Goal: Task Accomplishment & Management: Use online tool/utility

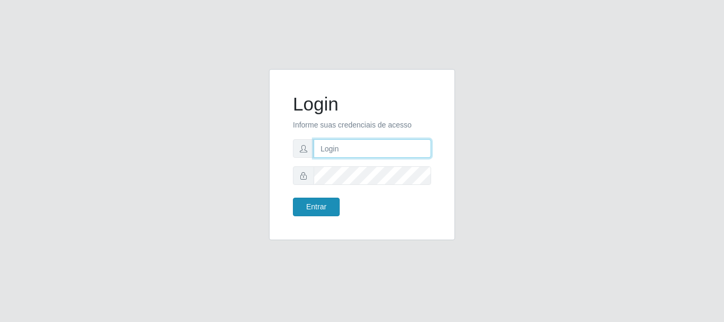
type input "[PERSON_NAME]"
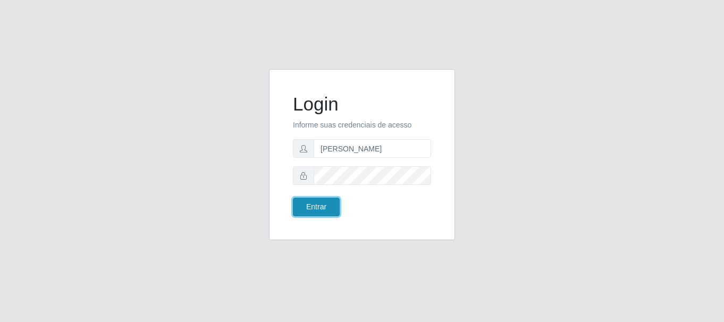
click at [325, 205] on button "Entrar" at bounding box center [316, 207] width 47 height 19
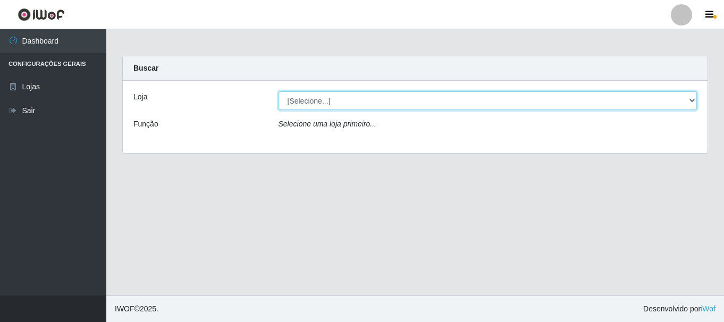
click at [341, 107] on select "[Selecione...] Bemais Supermercados - [GEOGRAPHIC_DATA]" at bounding box center [487, 100] width 419 height 19
select select "249"
click at [278, 91] on select "[Selecione...] Bemais Supermercados - [GEOGRAPHIC_DATA]" at bounding box center [487, 100] width 419 height 19
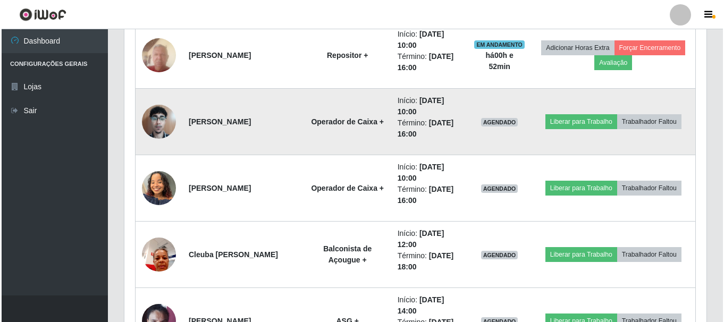
scroll to position [1488, 0]
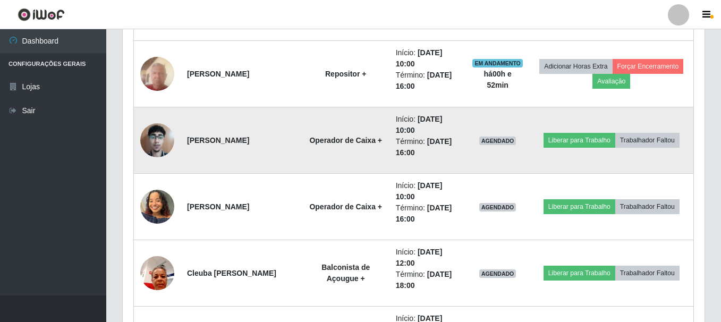
click at [163, 138] on img at bounding box center [157, 139] width 34 height 45
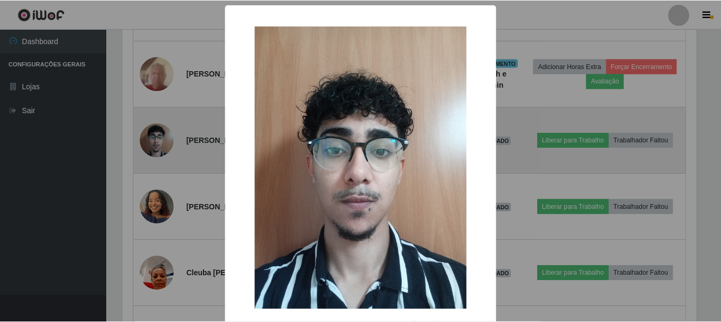
scroll to position [221, 577]
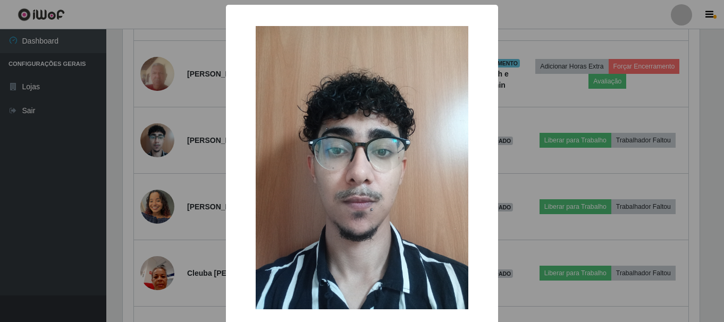
click at [147, 181] on div "× OK Cancel" at bounding box center [362, 161] width 724 height 322
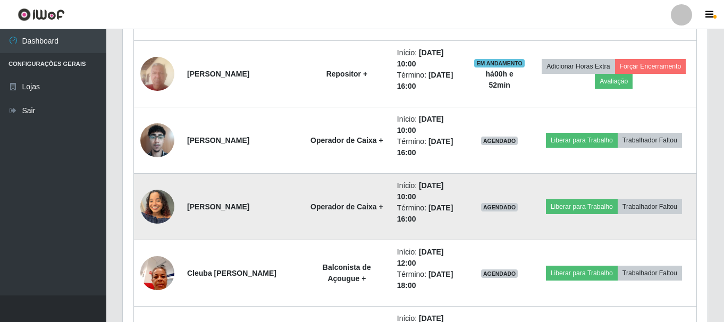
scroll to position [221, 582]
click at [154, 215] on img at bounding box center [157, 206] width 34 height 45
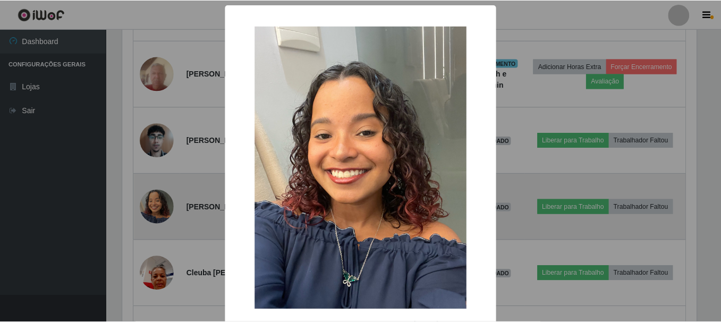
scroll to position [221, 577]
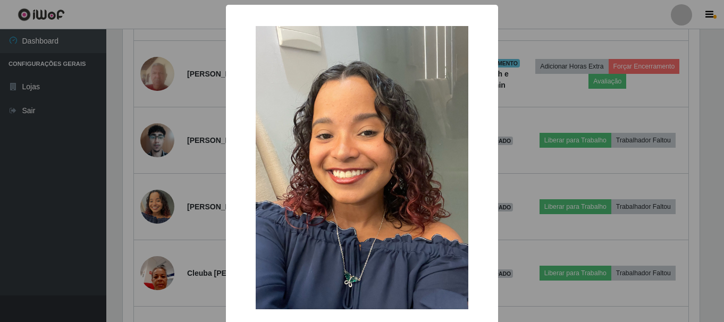
click at [110, 185] on div "× OK Cancel" at bounding box center [362, 161] width 724 height 322
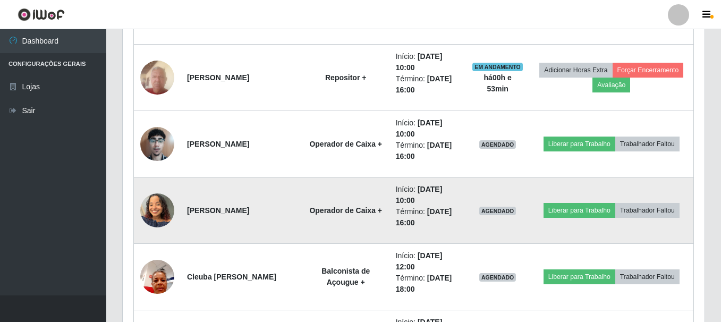
scroll to position [1488, 0]
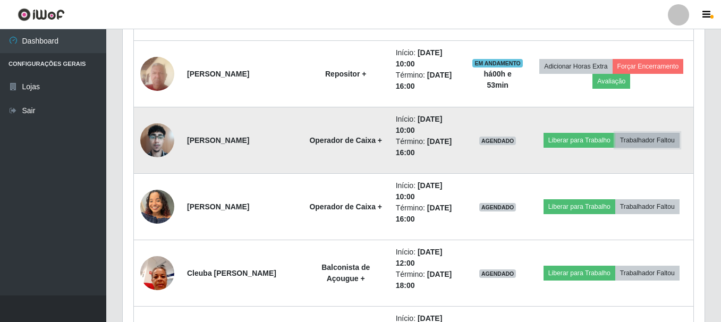
click at [654, 139] on button "Trabalhador Faltou" at bounding box center [647, 140] width 64 height 15
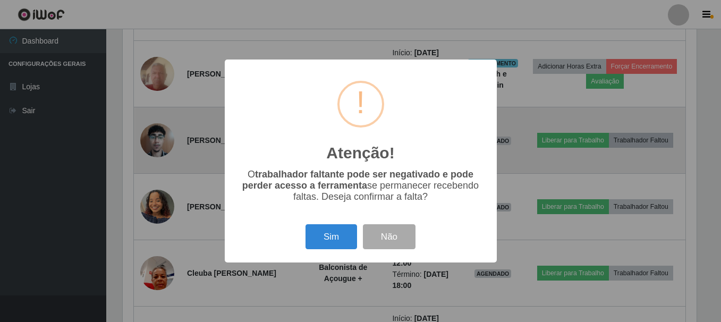
scroll to position [221, 577]
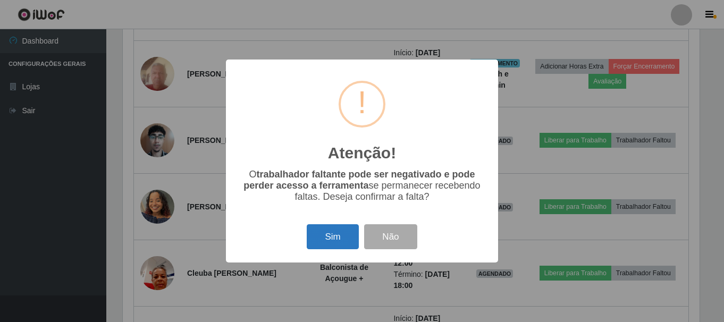
click at [327, 233] on button "Sim" at bounding box center [333, 236] width 52 height 25
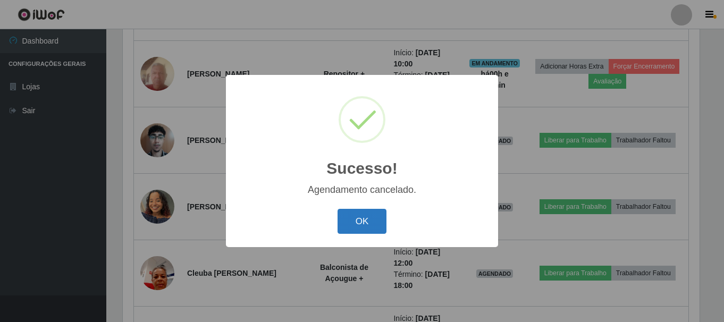
click at [354, 217] on button "OK" at bounding box center [361, 221] width 49 height 25
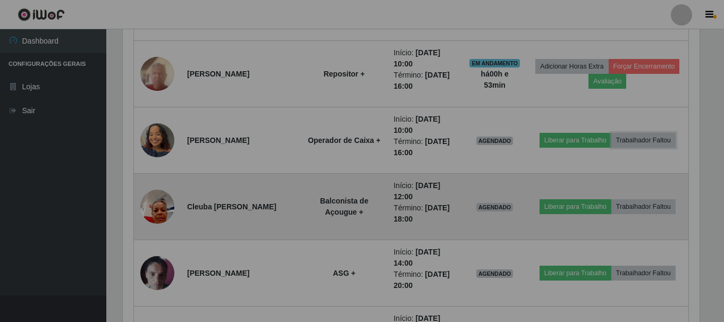
scroll to position [221, 582]
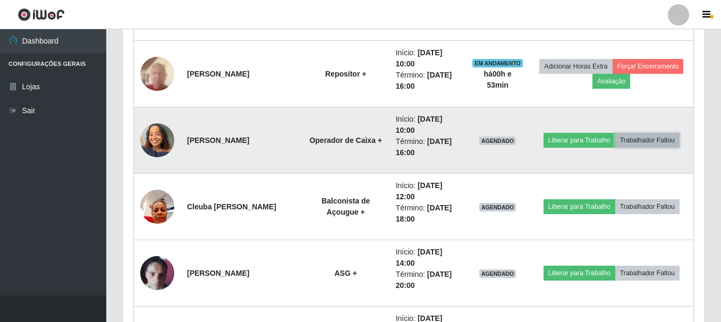
click at [664, 138] on button "Trabalhador Faltou" at bounding box center [647, 140] width 64 height 15
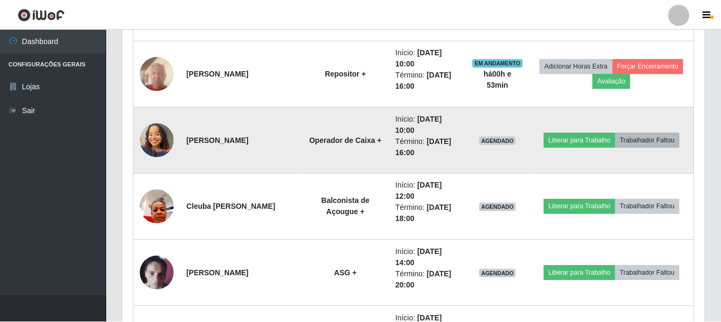
scroll to position [221, 577]
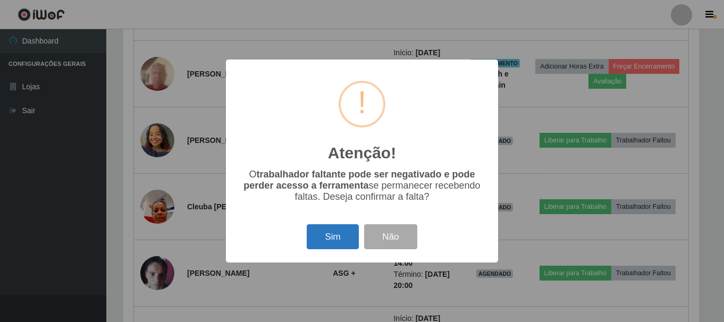
click at [325, 241] on button "Sim" at bounding box center [333, 236] width 52 height 25
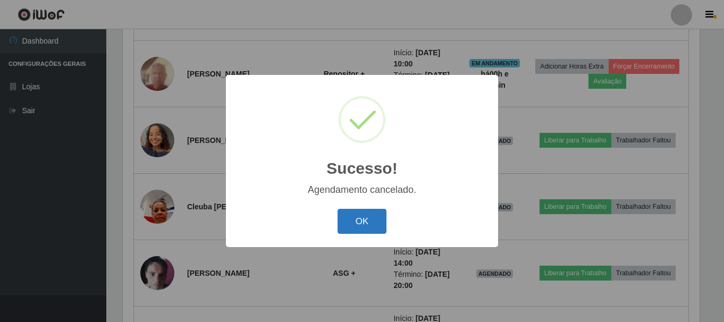
click at [359, 219] on button "OK" at bounding box center [361, 221] width 49 height 25
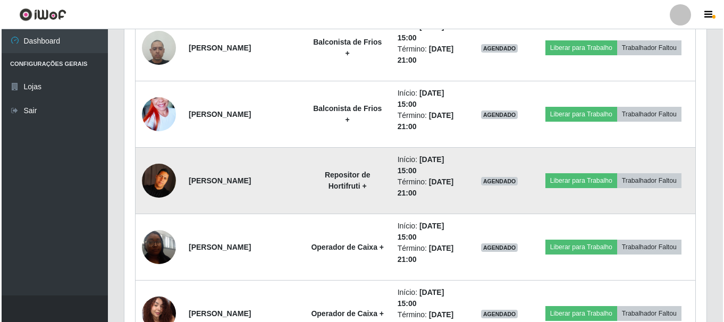
scroll to position [1913, 0]
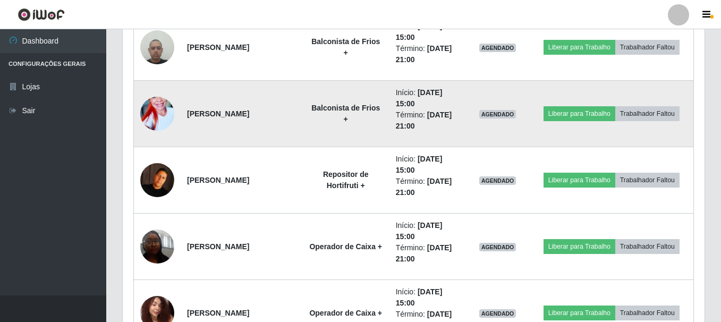
click at [150, 114] on img at bounding box center [157, 113] width 34 height 61
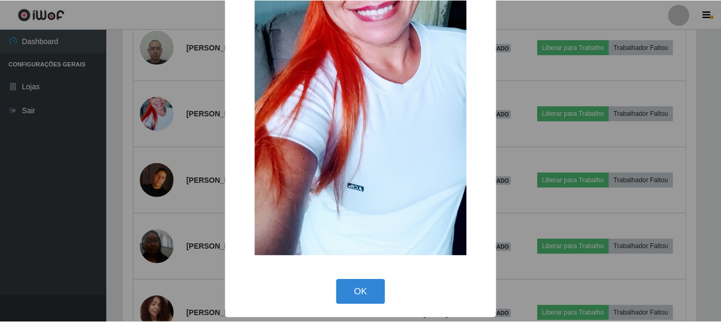
scroll to position [149, 0]
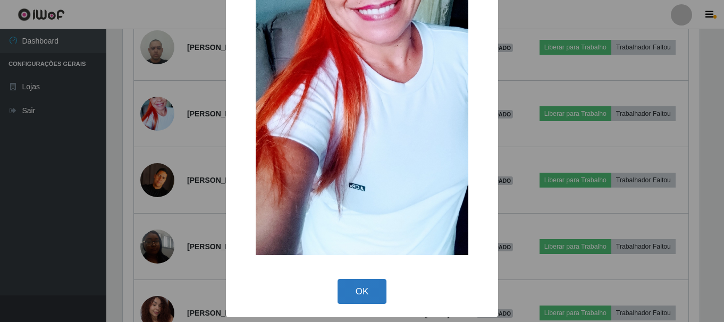
click at [363, 285] on button "OK" at bounding box center [361, 291] width 49 height 25
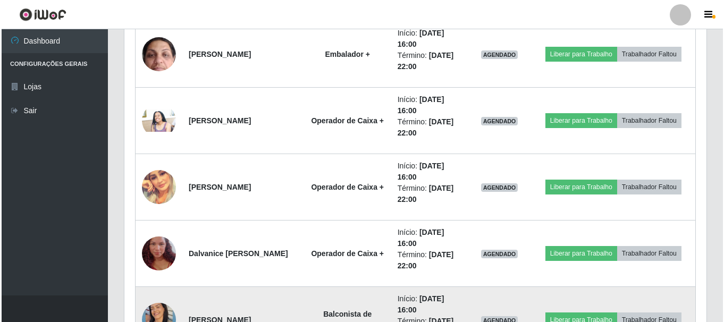
scroll to position [2546, 0]
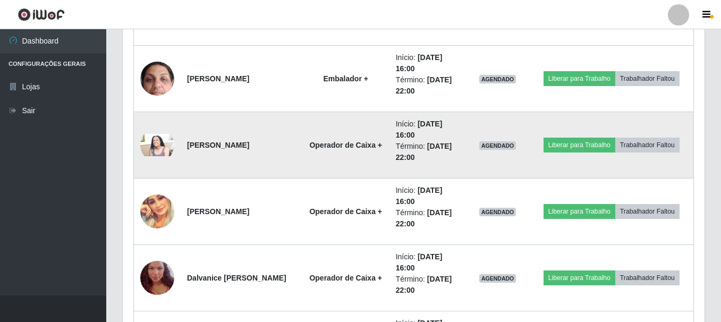
click at [173, 147] on img at bounding box center [157, 145] width 34 height 23
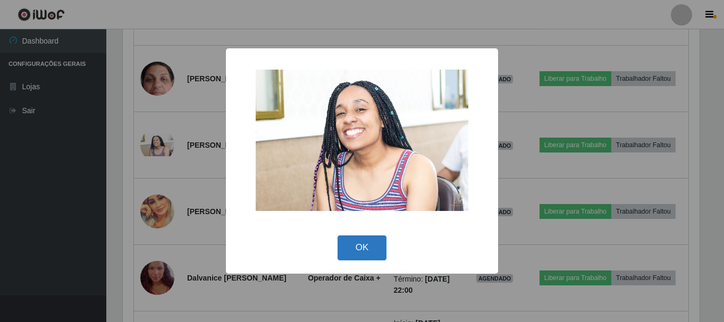
click at [359, 253] on button "OK" at bounding box center [361, 247] width 49 height 25
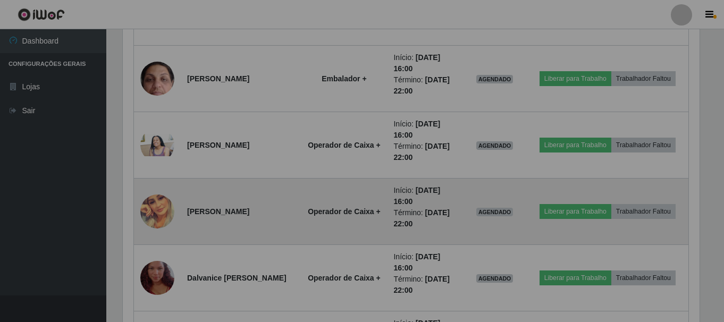
scroll to position [221, 582]
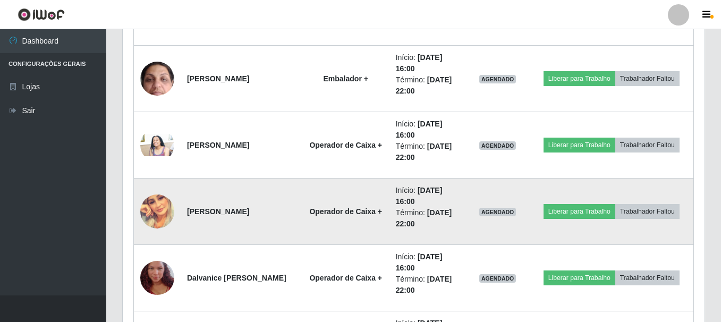
click at [157, 203] on img at bounding box center [157, 211] width 34 height 34
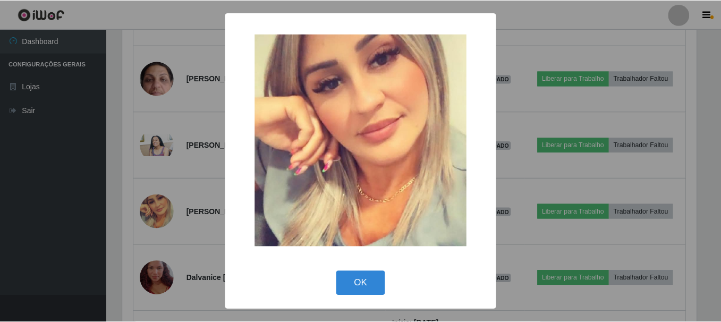
scroll to position [221, 577]
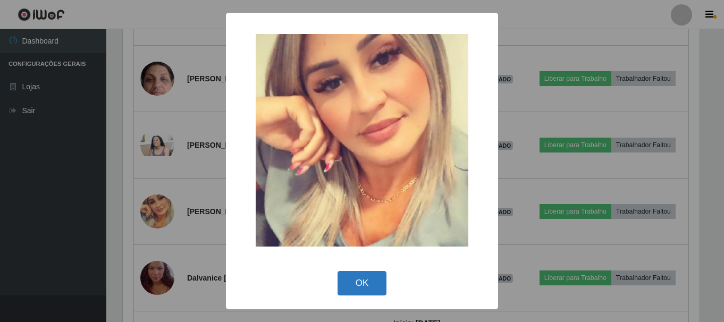
click at [365, 278] on button "OK" at bounding box center [361, 283] width 49 height 25
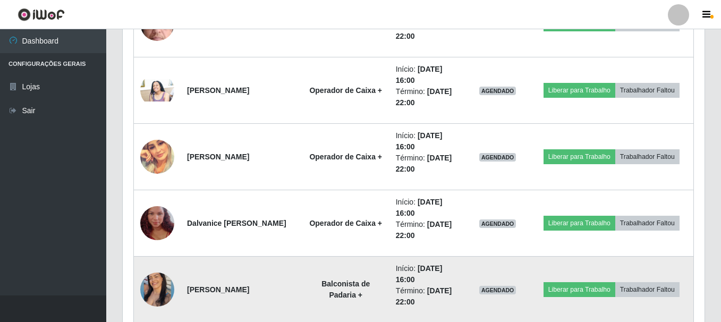
scroll to position [2652, 0]
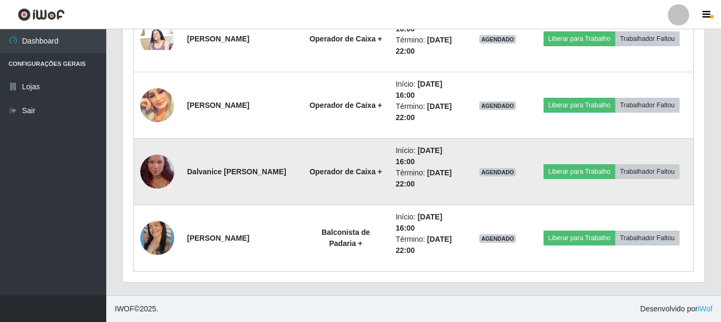
click at [167, 173] on img at bounding box center [157, 171] width 34 height 61
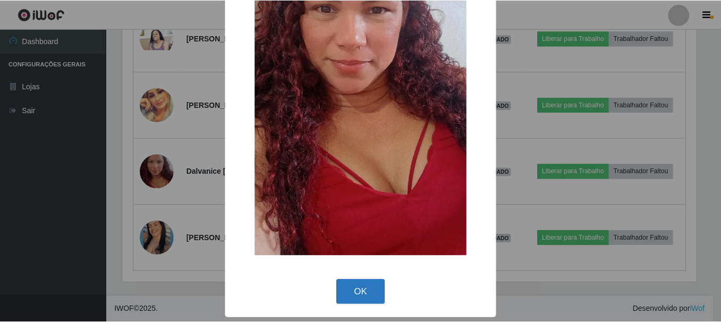
scroll to position [149, 0]
click at [349, 292] on button "OK" at bounding box center [361, 291] width 49 height 25
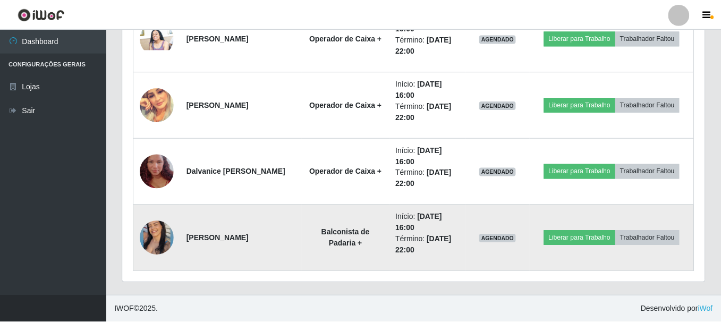
scroll to position [221, 582]
